Goal: Task Accomplishment & Management: Use online tool/utility

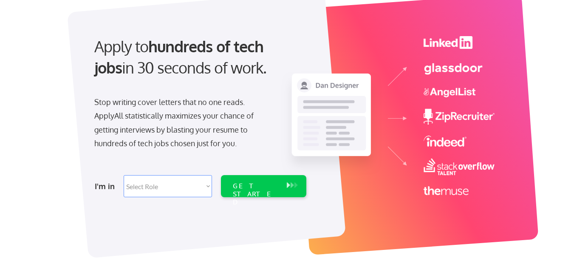
scroll to position [128, 0]
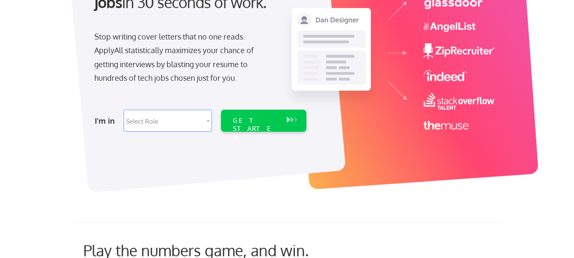
click at [205, 120] on select "Select Role Software Engineering Product Management Customer Success Sales UI/U…" at bounding box center [168, 121] width 88 height 22
click at [221, 182] on div "Apply to hundreds of tech jobs in 30 seconds of work. Stop writing cover letter…" at bounding box center [289, 53] width 483 height 281
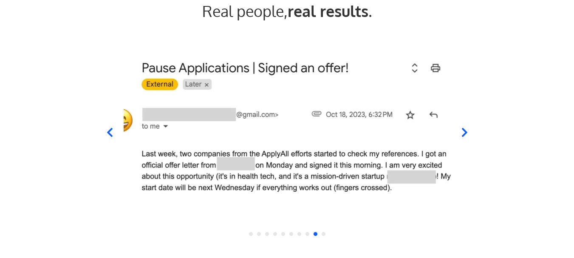
scroll to position [850, 0]
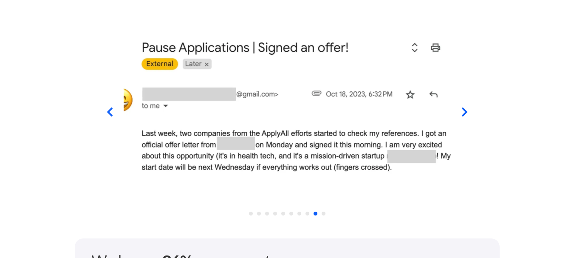
click at [108, 111] on icon at bounding box center [110, 112] width 6 height 9
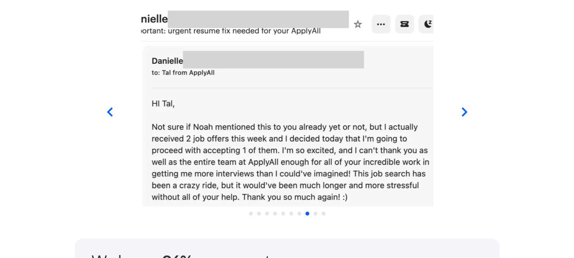
click at [108, 111] on icon at bounding box center [110, 112] width 6 height 9
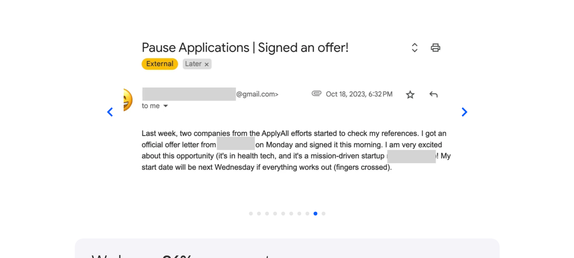
click at [105, 107] on icon at bounding box center [109, 112] width 11 height 11
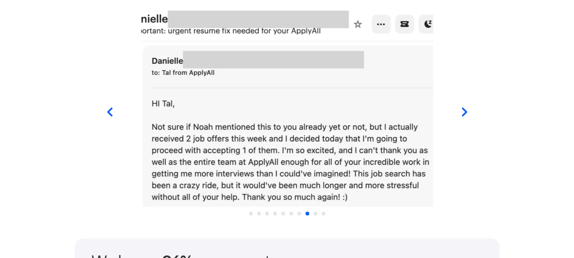
click at [110, 108] on icon at bounding box center [109, 112] width 11 height 11
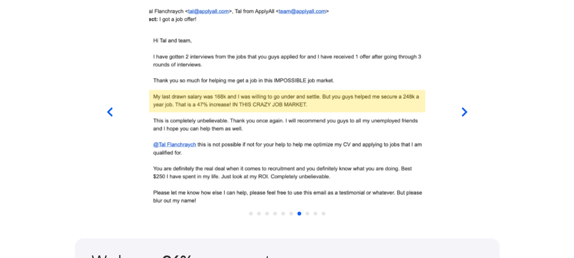
click at [105, 111] on icon at bounding box center [109, 112] width 11 height 11
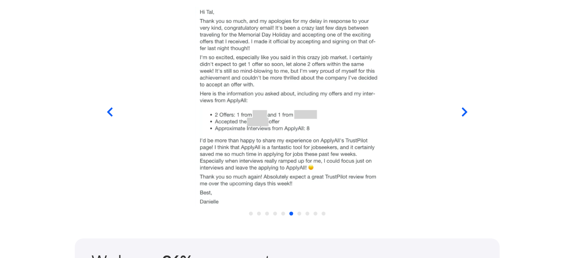
click at [109, 108] on icon at bounding box center [109, 112] width 11 height 11
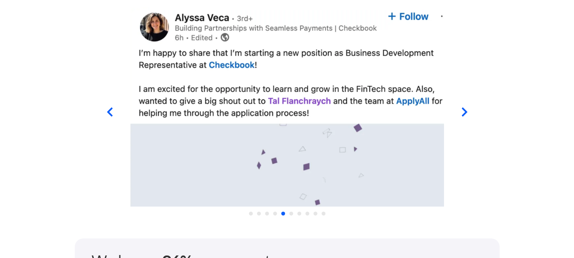
click at [109, 108] on icon at bounding box center [109, 112] width 11 height 11
click at [108, 107] on icon at bounding box center [109, 112] width 11 height 11
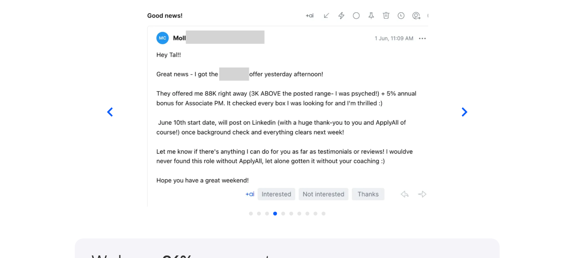
click at [112, 111] on icon at bounding box center [109, 112] width 11 height 11
click at [112, 110] on icon at bounding box center [109, 112] width 11 height 11
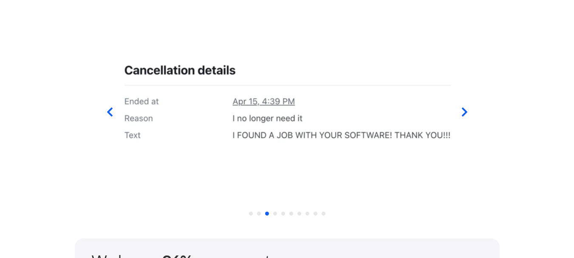
click at [110, 110] on icon at bounding box center [110, 112] width 6 height 9
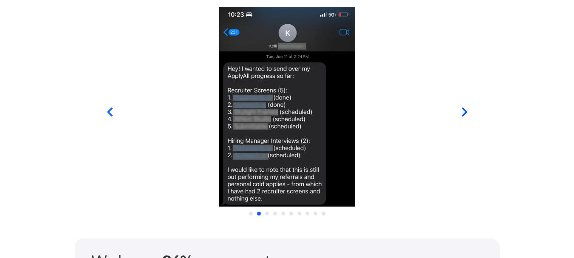
click at [110, 110] on icon at bounding box center [110, 112] width 6 height 9
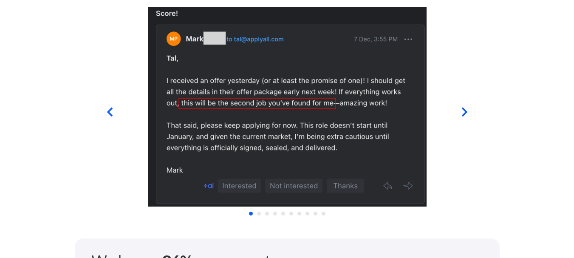
click at [110, 110] on icon at bounding box center [110, 112] width 6 height 9
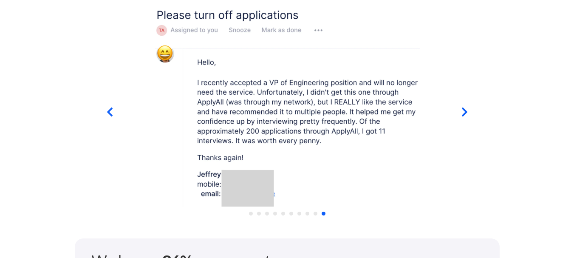
click at [110, 110] on icon at bounding box center [110, 112] width 6 height 9
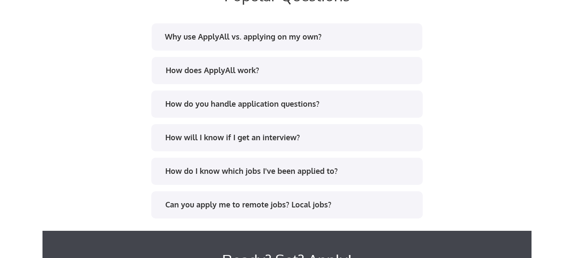
scroll to position [1612, 0]
